Goal: Navigation & Orientation: Find specific page/section

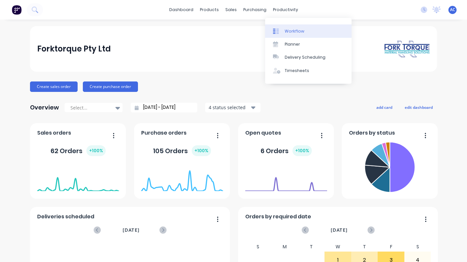
click at [289, 31] on div "Workflow" at bounding box center [295, 31] width 20 height 6
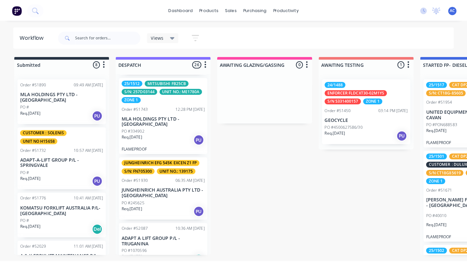
scroll to position [94, 0]
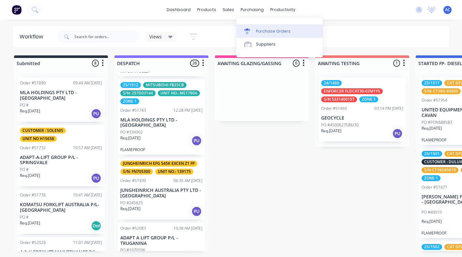
click at [267, 32] on div "Purchase Orders" at bounding box center [273, 31] width 35 height 6
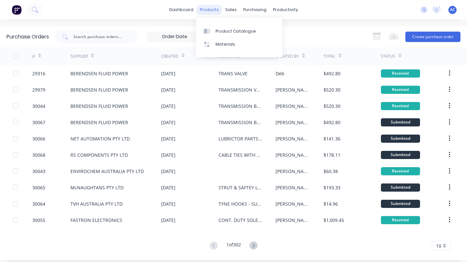
click at [211, 8] on div "products" at bounding box center [209, 10] width 25 height 10
click at [186, 10] on link "dashboard" at bounding box center [181, 10] width 31 height 10
